Goal: Find specific page/section: Find specific page/section

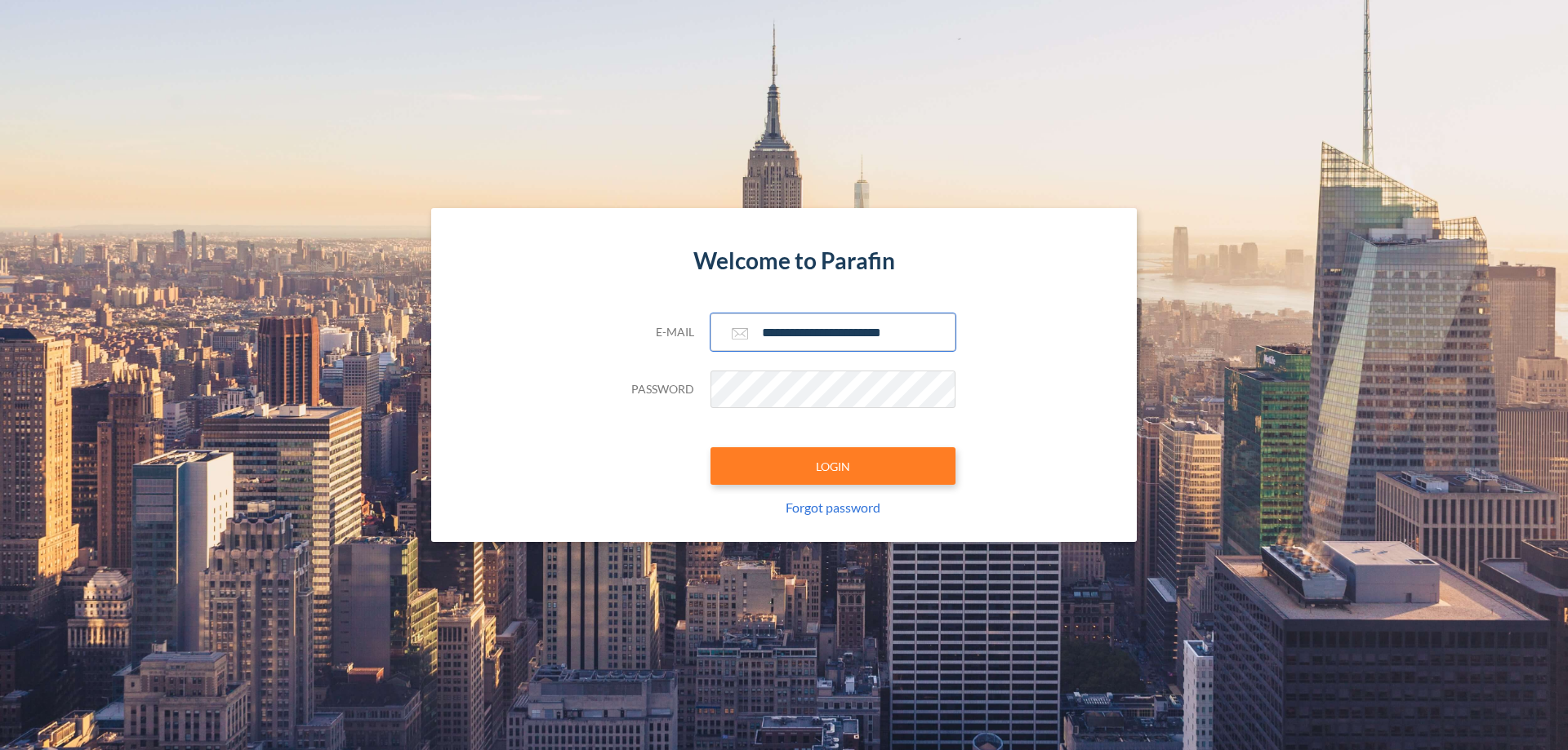
type input "**********"
click at [833, 466] on button "LOGIN" at bounding box center [832, 466] width 245 height 37
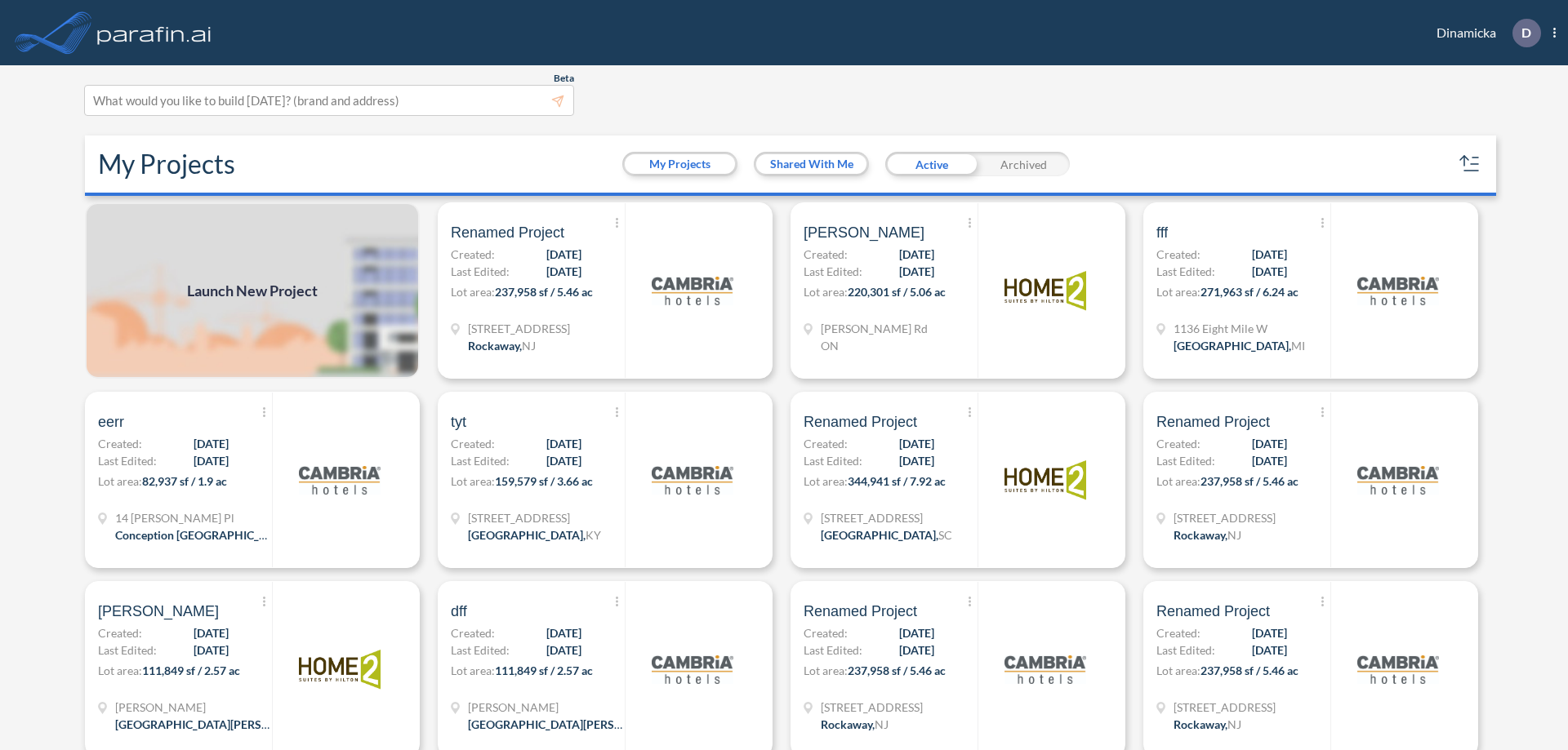
scroll to position [4, 0]
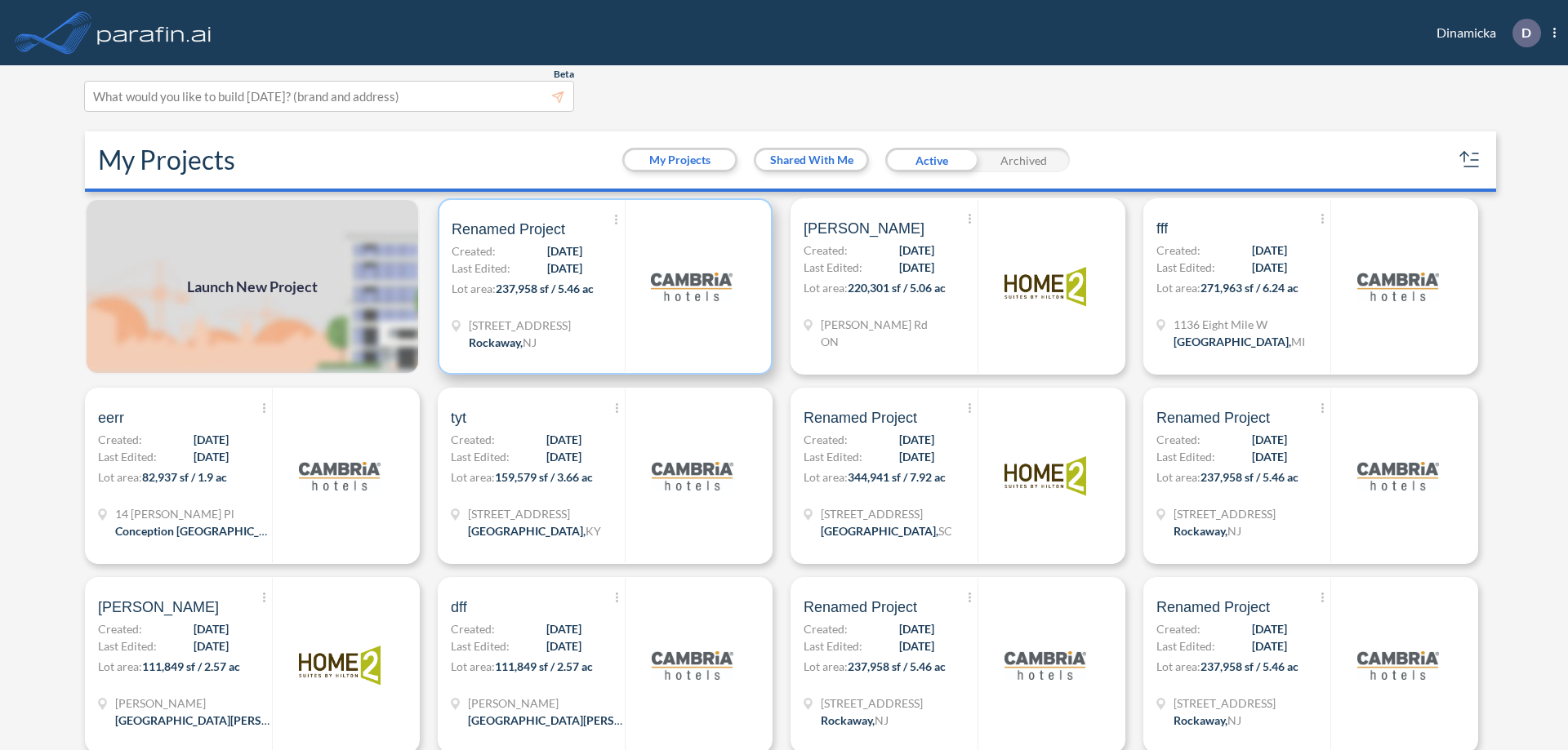
click at [602, 286] on p "Lot area: 237,958 sf / 5.46 ac" at bounding box center [538, 292] width 173 height 24
